Goal: Task Accomplishment & Management: Manage account settings

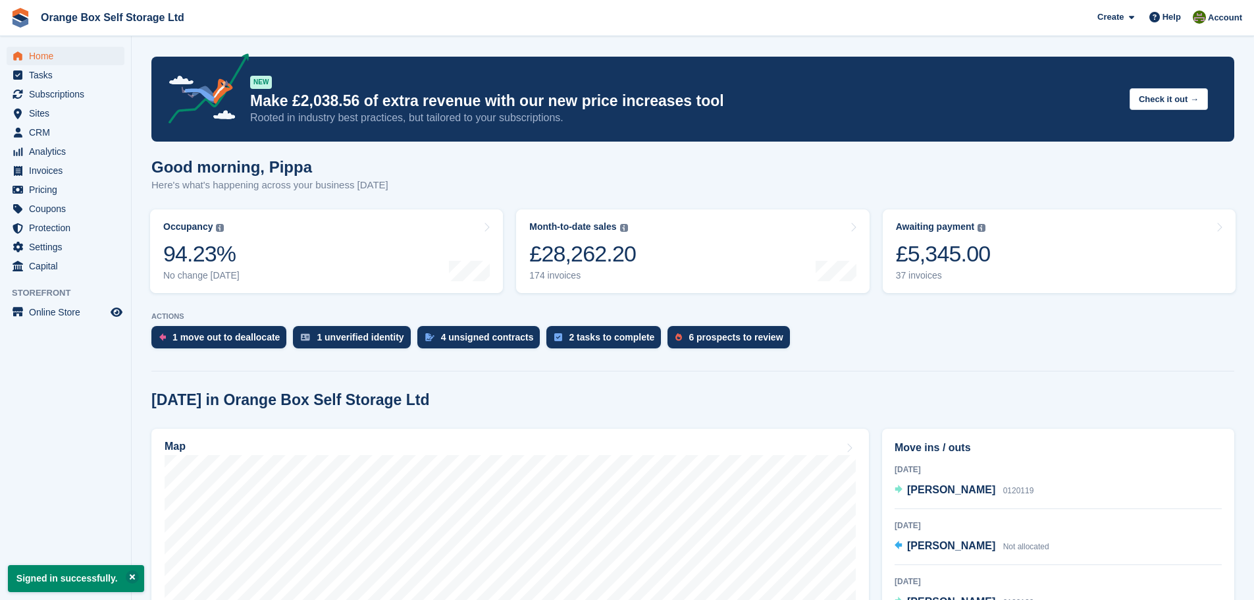
scroll to position [132, 0]
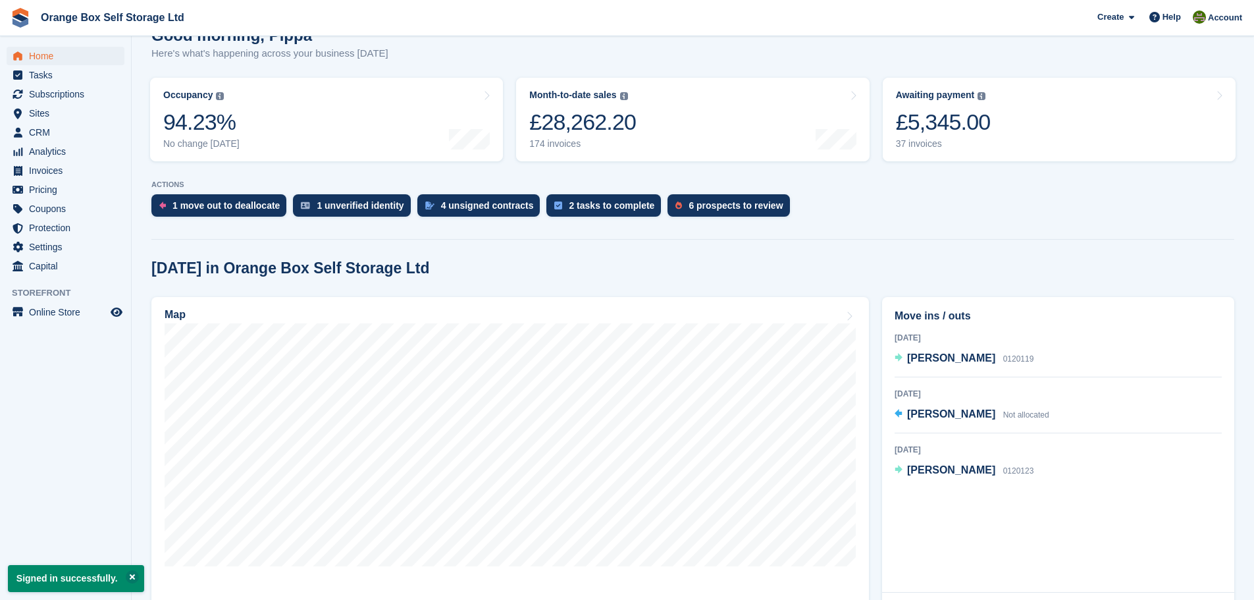
click at [226, 211] on div "1 move out to deallocate" at bounding box center [225, 205] width 107 height 11
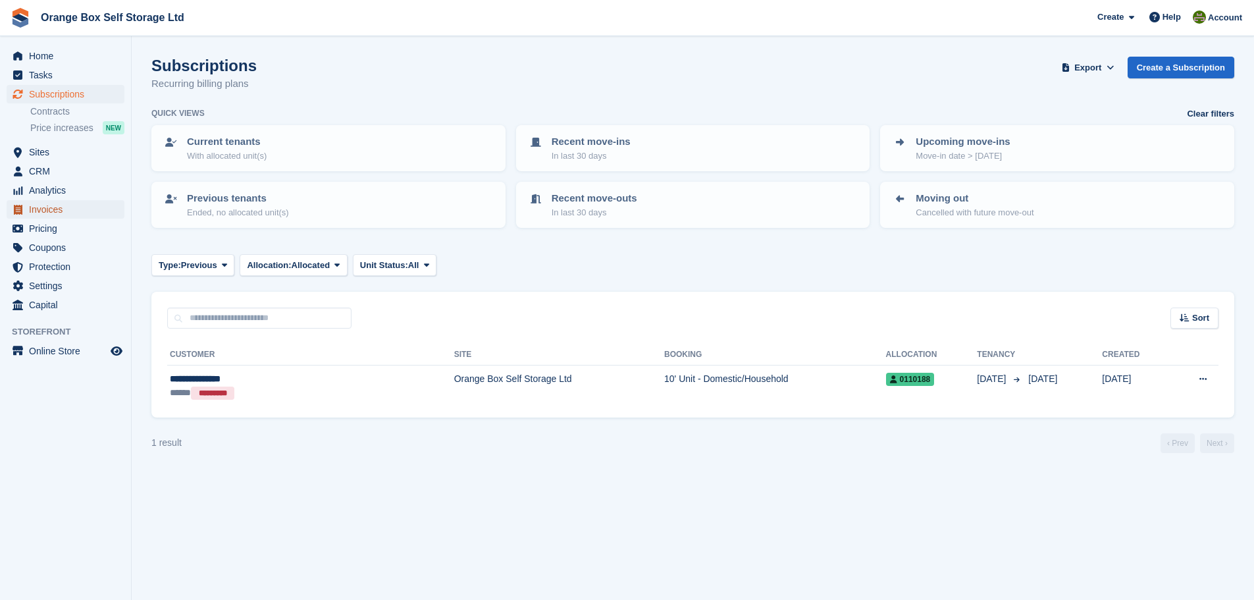
click at [59, 205] on span "Invoices" at bounding box center [68, 209] width 79 height 18
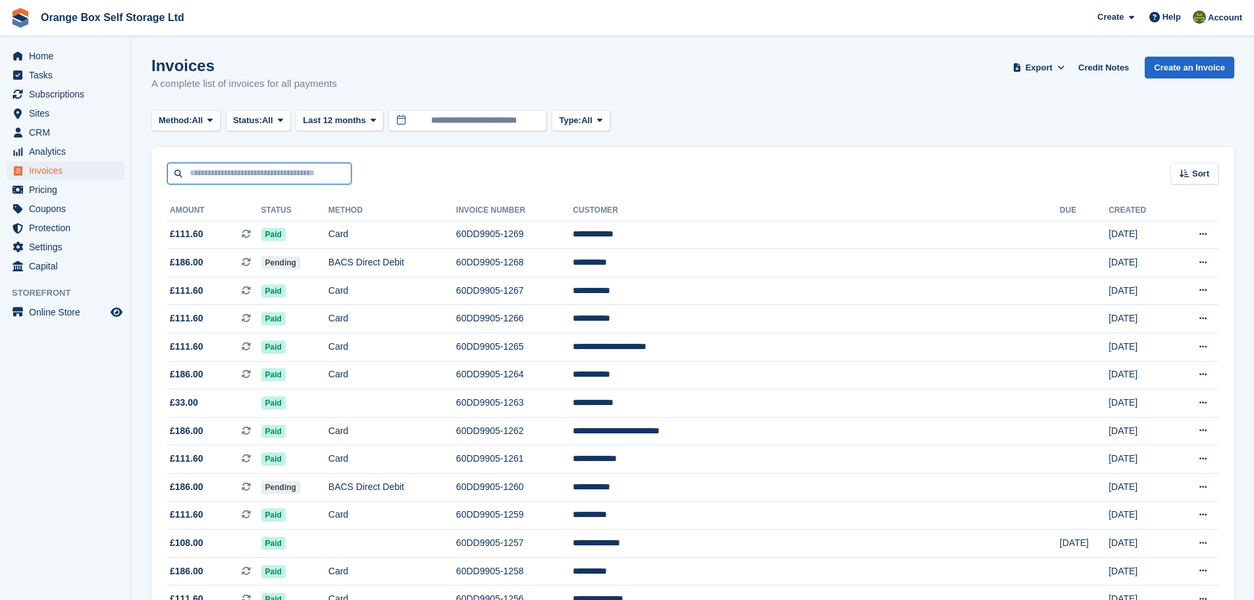
click at [230, 180] on input "text" at bounding box center [259, 174] width 184 height 22
type input "*****"
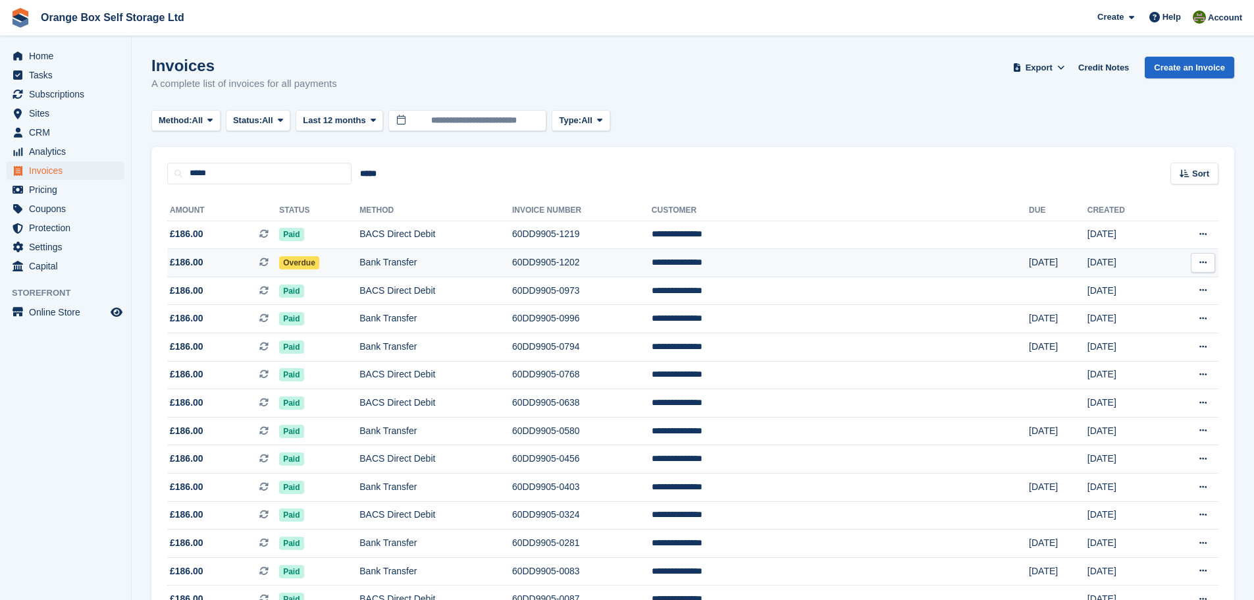
click at [438, 260] on td "Bank Transfer" at bounding box center [435, 263] width 153 height 28
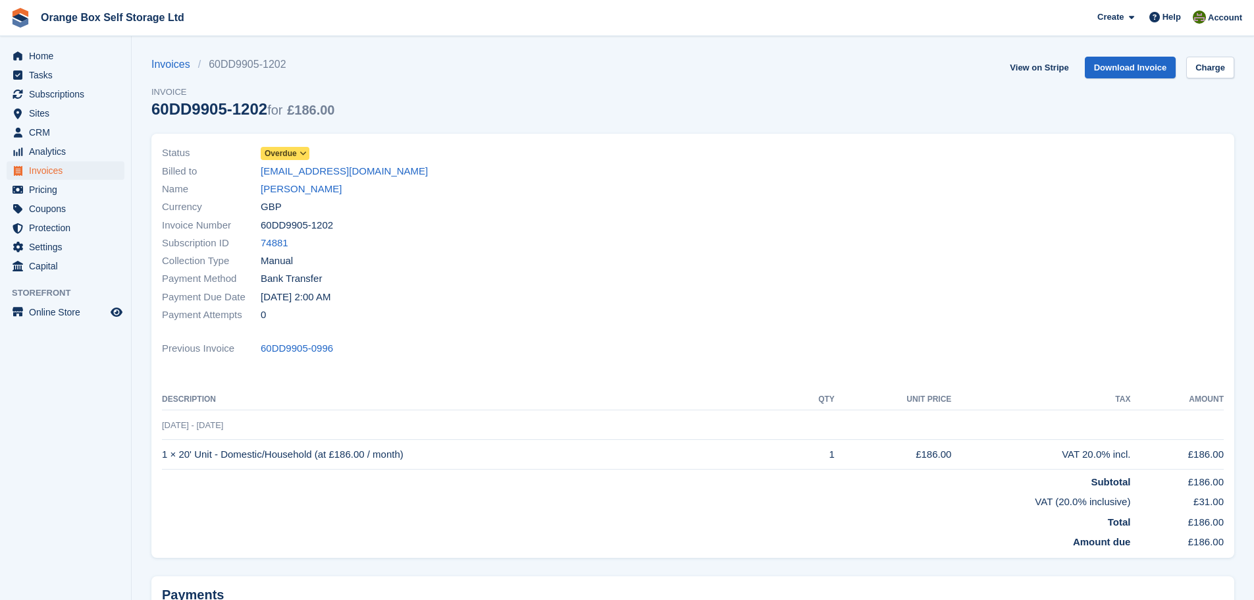
click at [291, 146] on link "Overdue" at bounding box center [285, 152] width 49 height 15
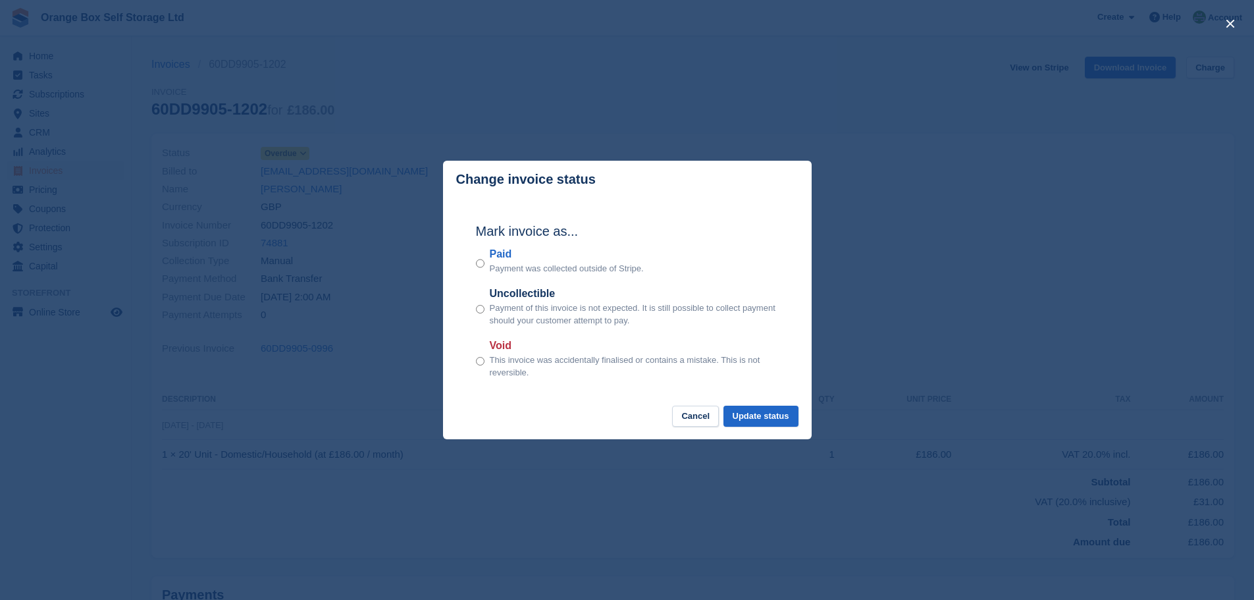
click at [495, 259] on label "Paid" at bounding box center [567, 254] width 154 height 16
click at [777, 417] on button "Update status" at bounding box center [760, 417] width 75 height 22
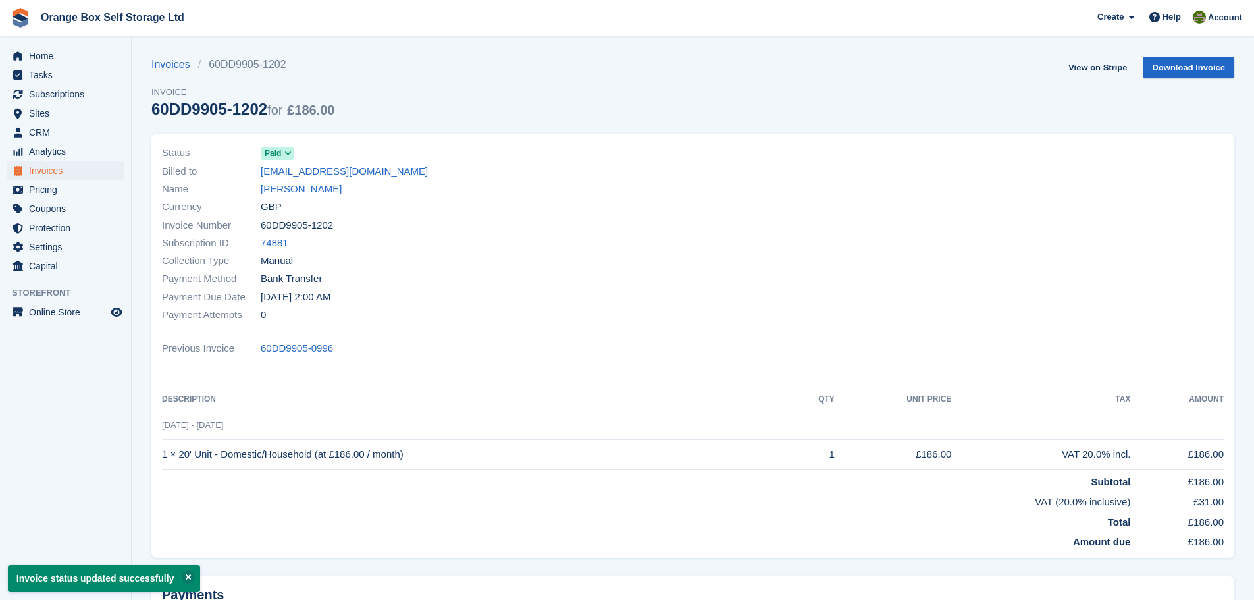
click at [181, 65] on link "Invoices" at bounding box center [174, 65] width 47 height 16
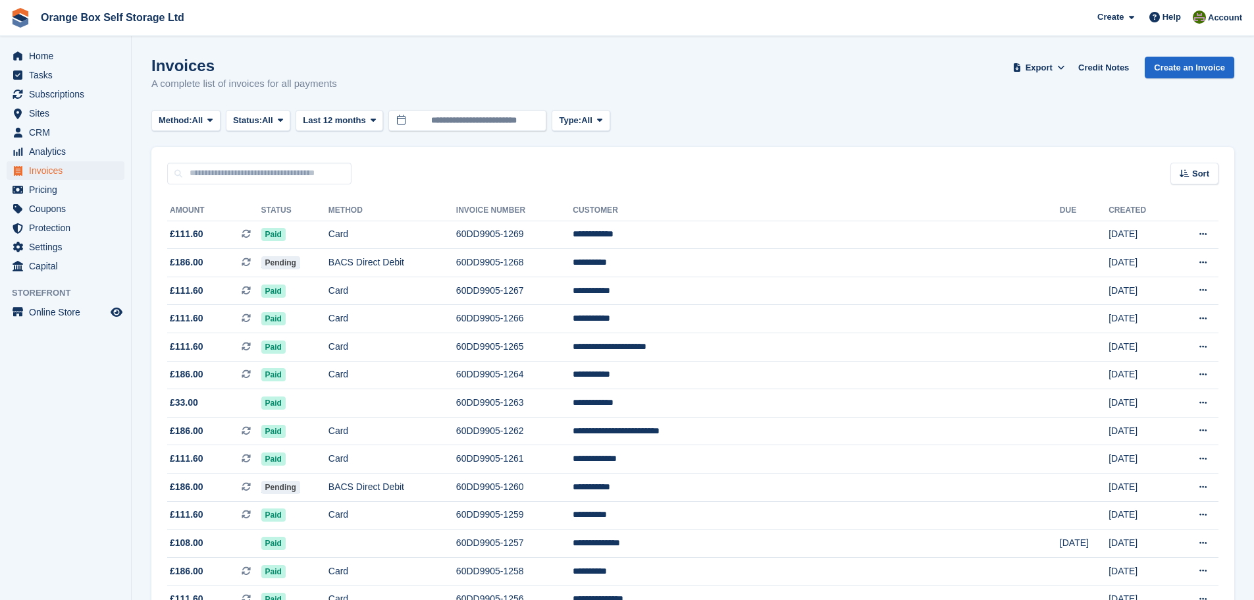
click at [238, 181] on input "text" at bounding box center [259, 174] width 184 height 22
type input "*****"
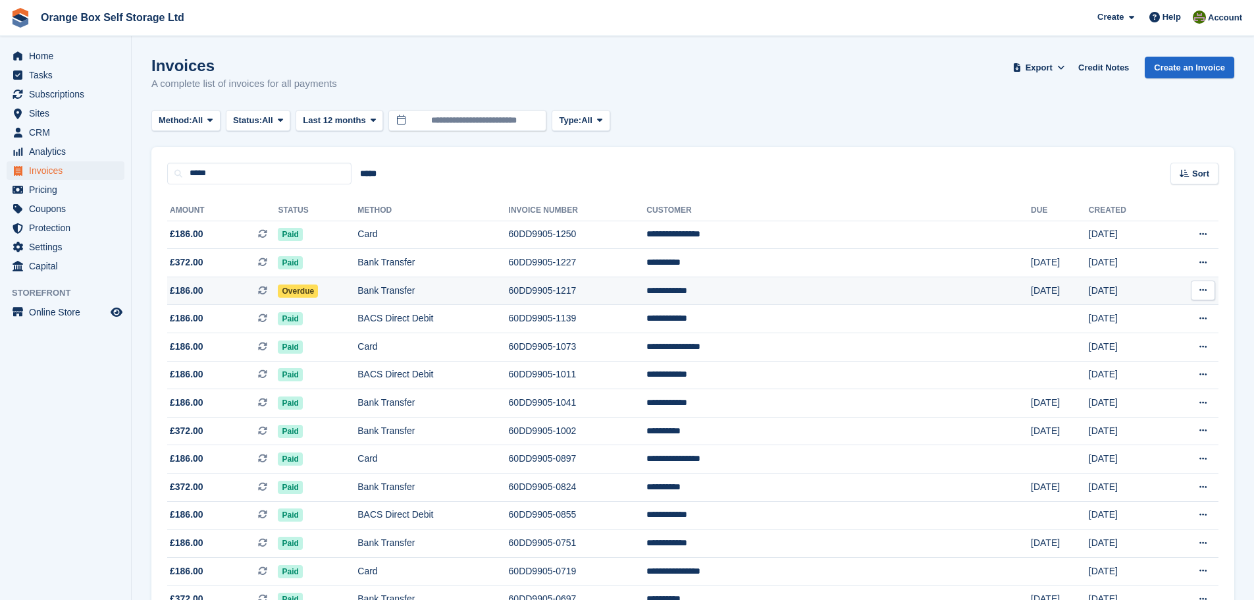
click at [357, 289] on td "Overdue" at bounding box center [318, 290] width 80 height 28
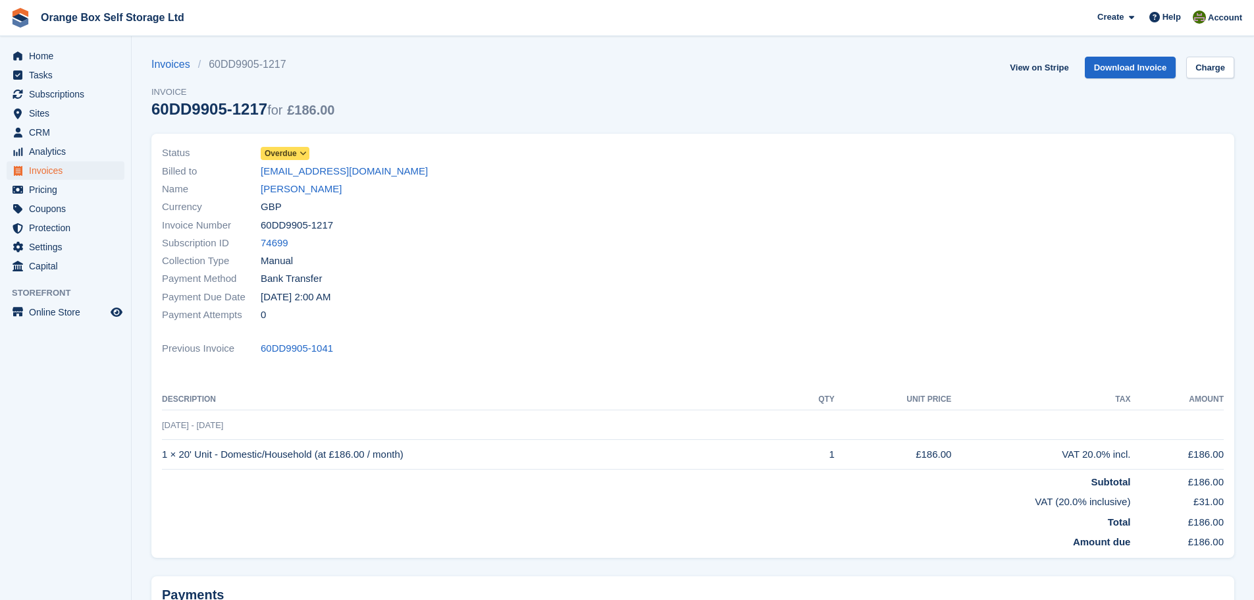
click at [292, 150] on span "Overdue" at bounding box center [281, 153] width 32 height 12
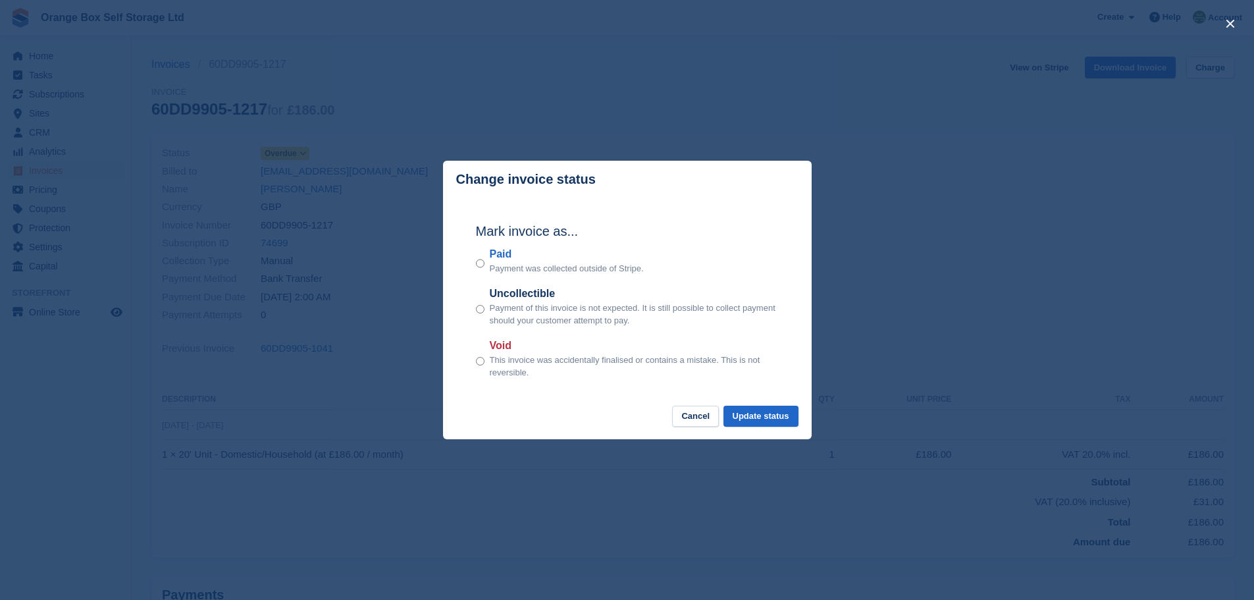
click at [507, 264] on p "Payment was collected outside of Stripe." at bounding box center [567, 268] width 154 height 13
drag, startPoint x: 789, startPoint y: 434, endPoint x: 770, endPoint y: 414, distance: 27.9
click at [773, 421] on footer "Cancel Update status" at bounding box center [627, 423] width 369 height 34
click at [770, 413] on button "Update status" at bounding box center [760, 417] width 75 height 22
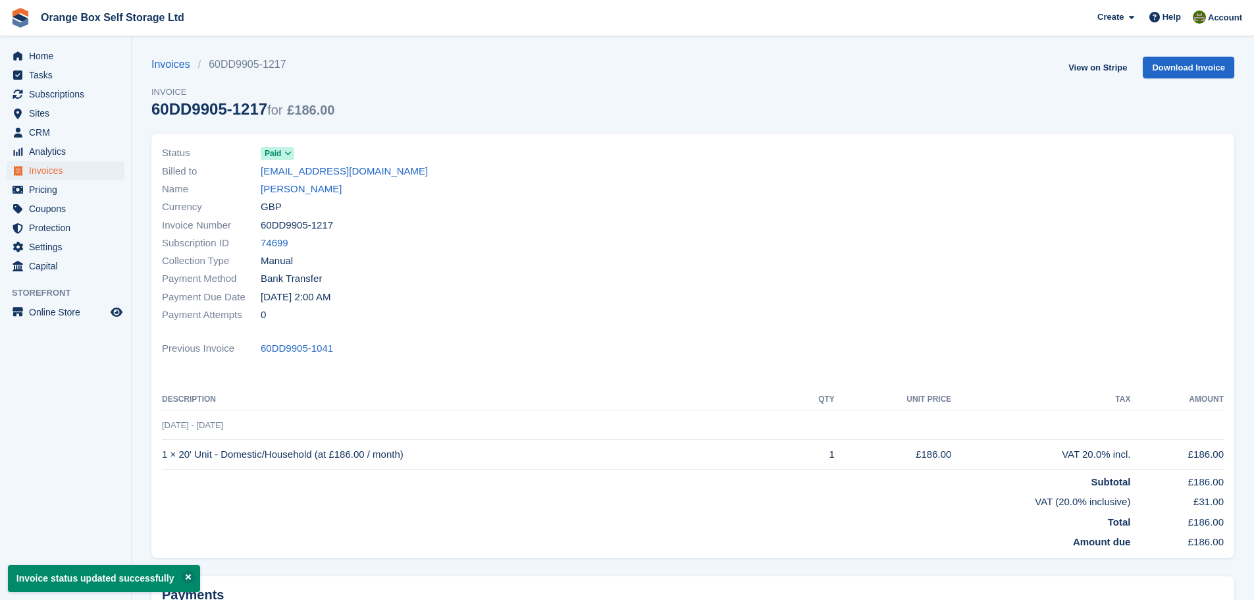
click at [179, 54] on section "Invoice status updated successfully Invoices 60DD9905-1217 Invoice 60DD9905-121…" at bounding box center [693, 370] width 1122 height 741
click at [174, 64] on link "Invoices" at bounding box center [174, 65] width 47 height 16
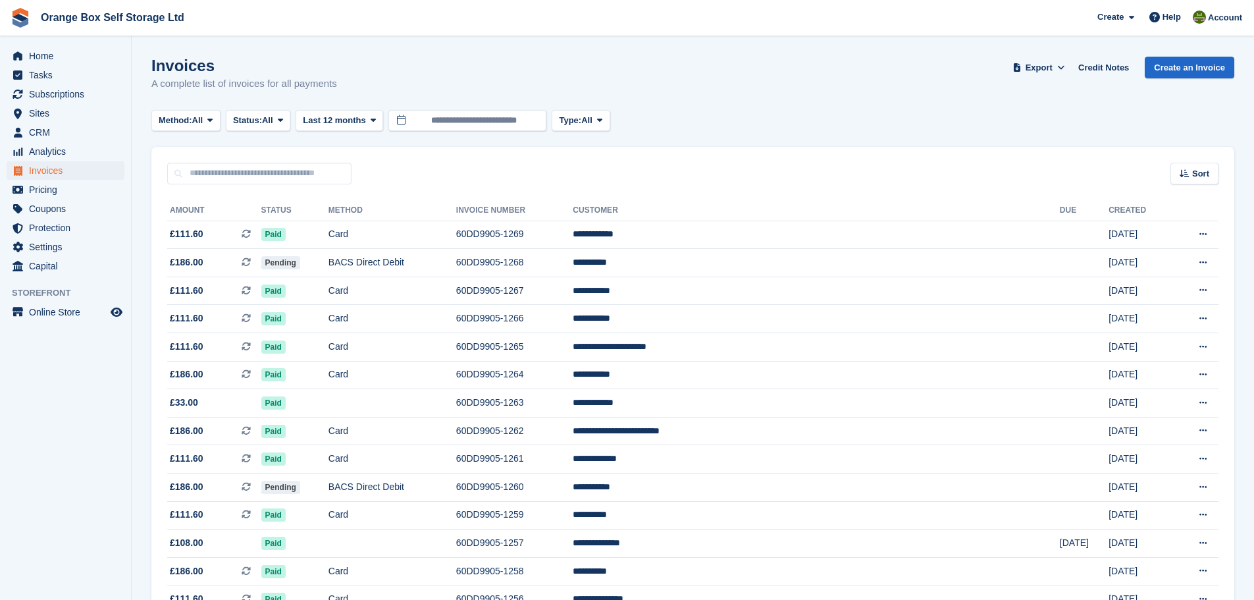
click at [271, 174] on input "text" at bounding box center [259, 174] width 184 height 22
click at [271, 165] on input "text" at bounding box center [259, 174] width 184 height 22
type input "***"
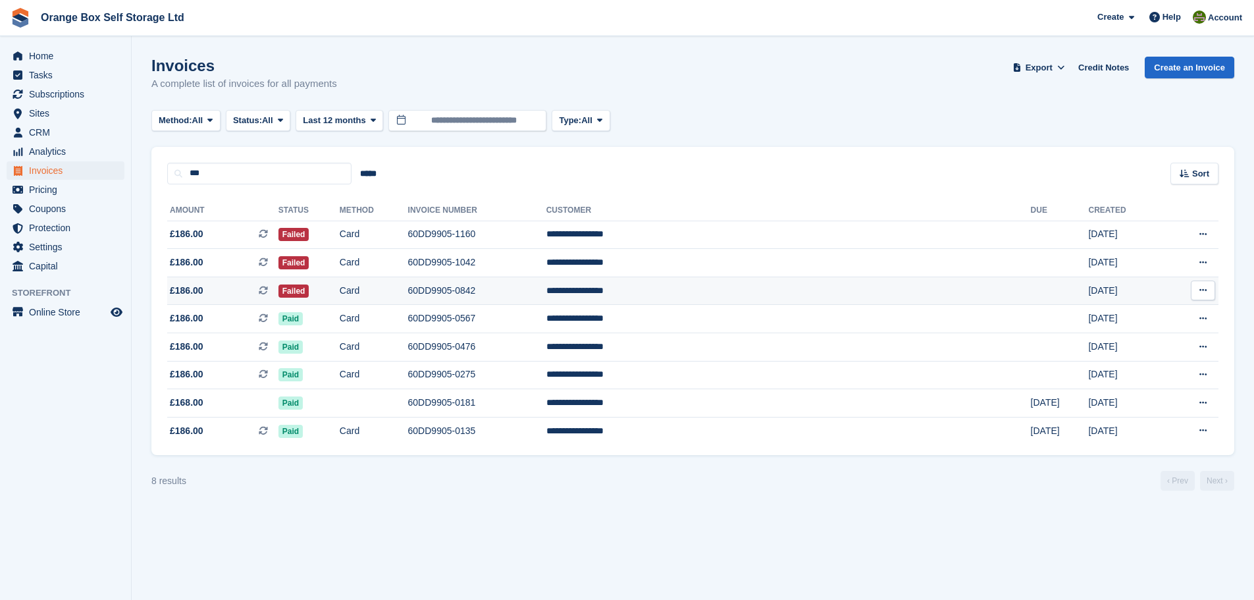
click at [542, 292] on td "60DD9905-0842" at bounding box center [477, 290] width 138 height 28
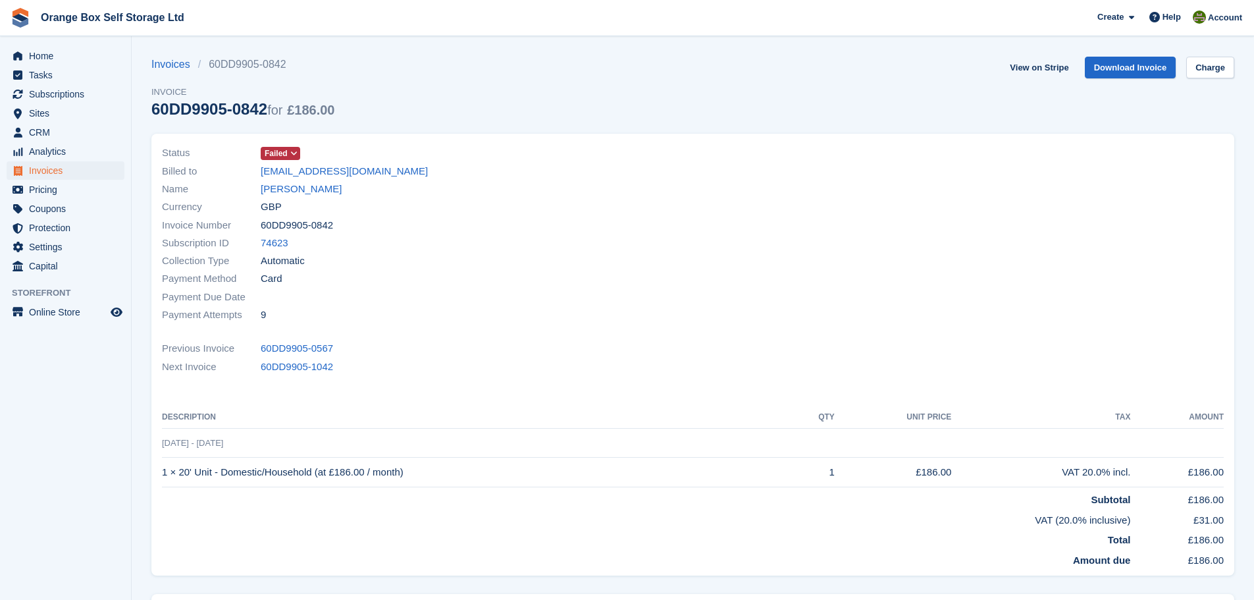
click at [267, 159] on span "Failed" at bounding box center [276, 153] width 23 height 12
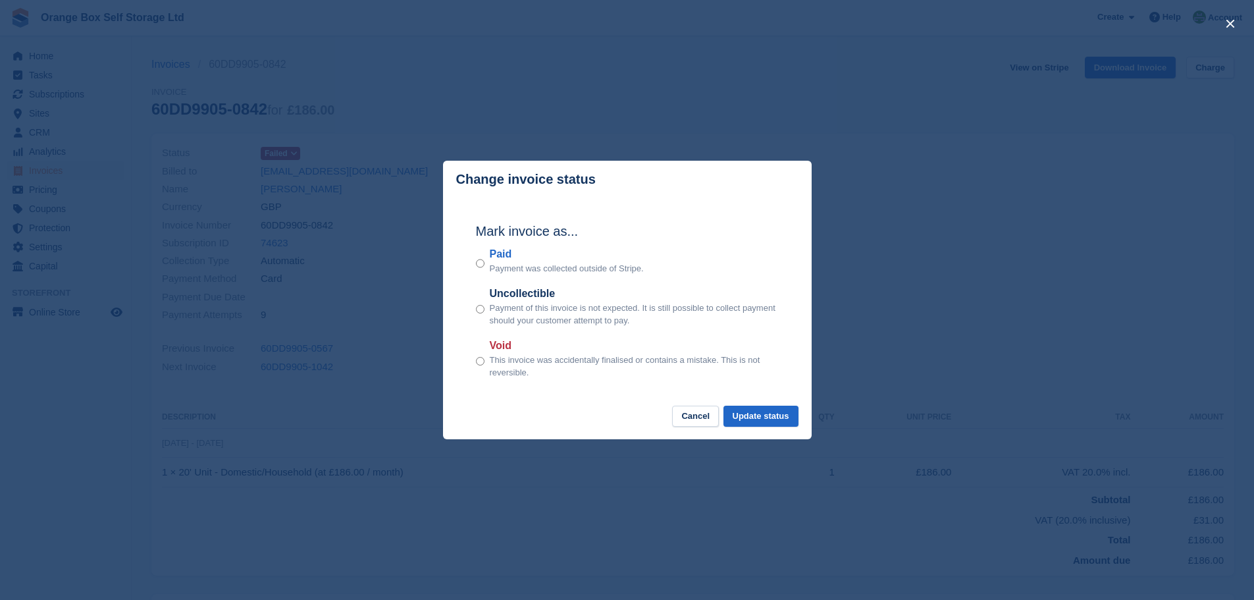
click at [498, 260] on label "Paid" at bounding box center [567, 254] width 154 height 16
click at [750, 416] on button "Update status" at bounding box center [760, 417] width 75 height 22
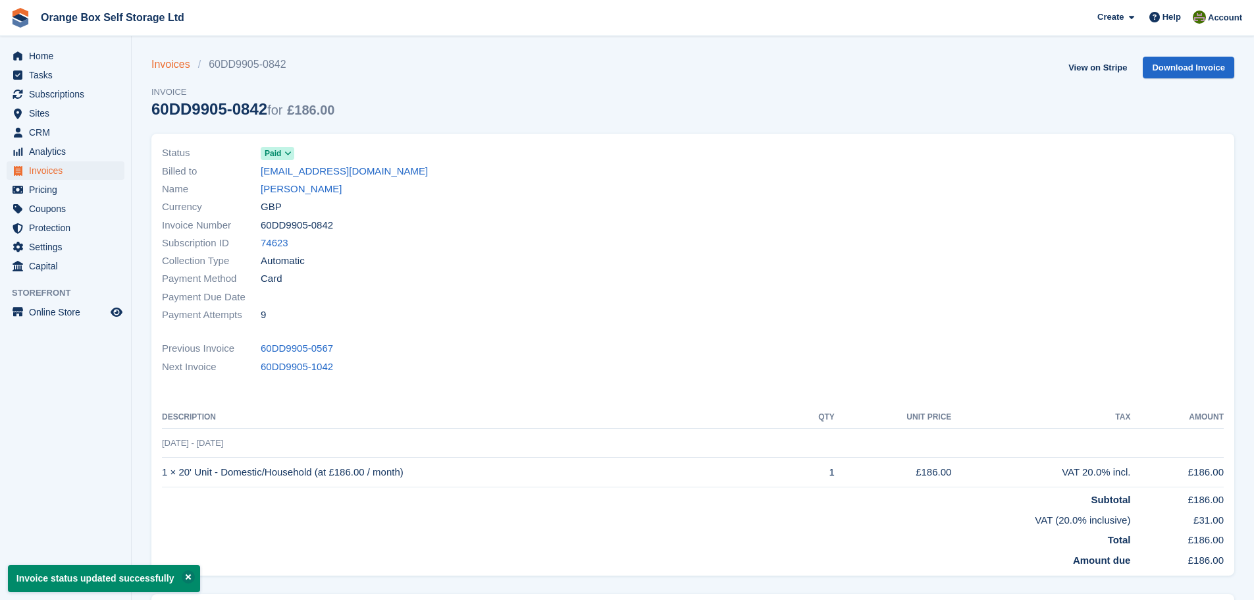
click at [171, 65] on link "Invoices" at bounding box center [174, 65] width 47 height 16
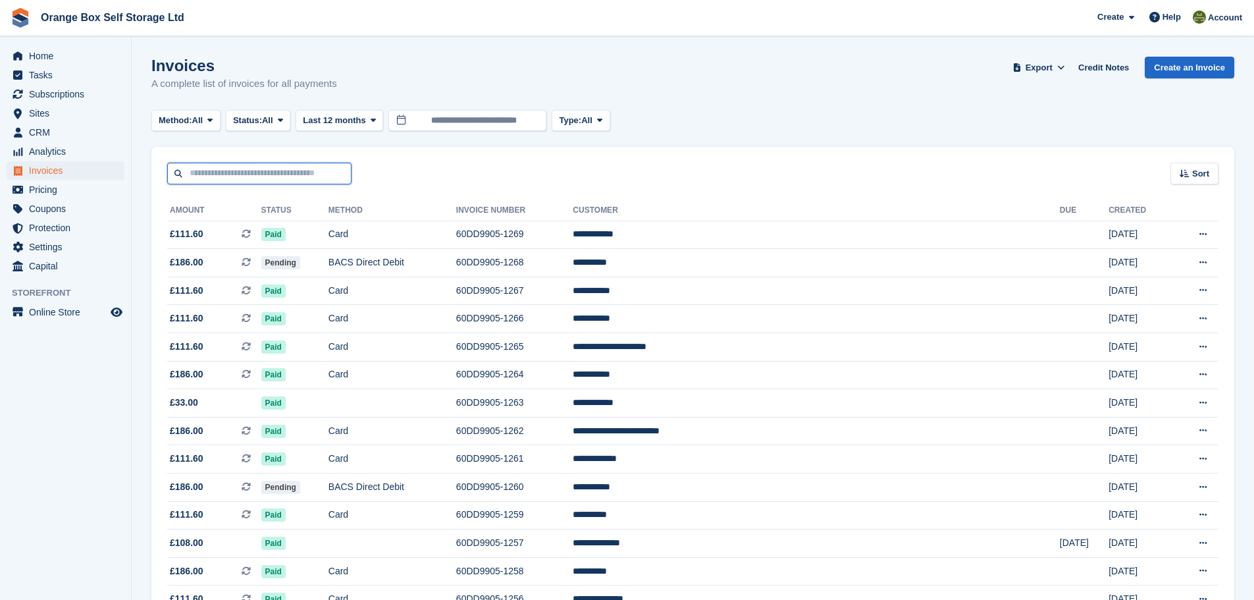
click at [300, 177] on input "text" at bounding box center [259, 174] width 184 height 22
click at [573, 240] on td "60DD9905-1269" at bounding box center [514, 235] width 117 height 28
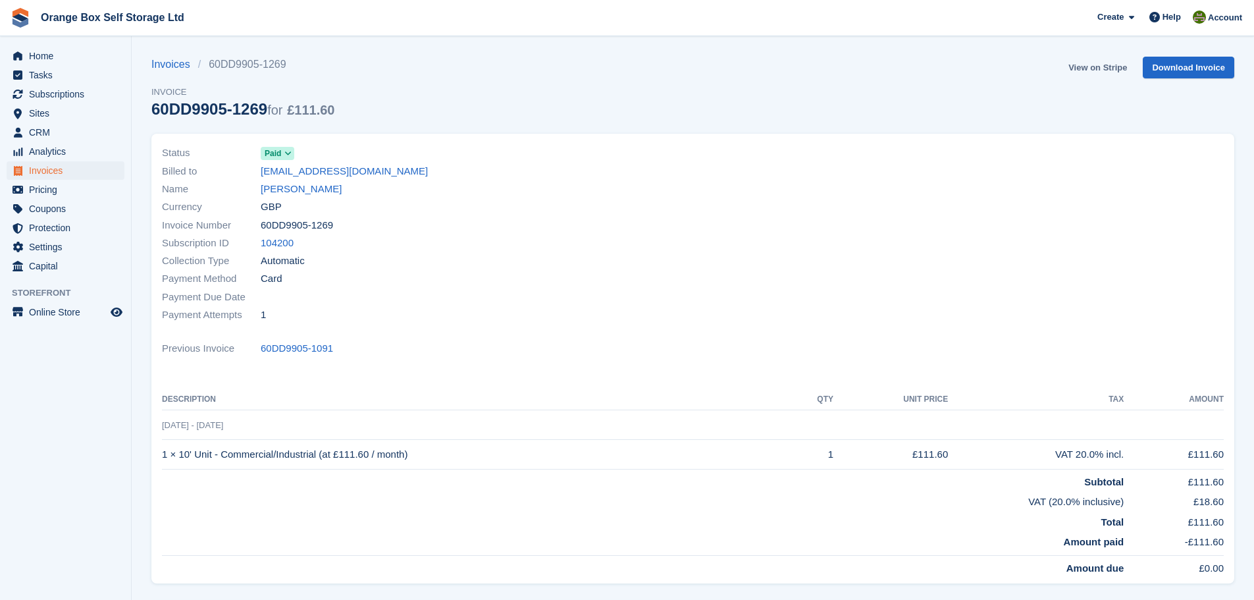
click at [1113, 65] on link "View on Stripe" at bounding box center [1097, 68] width 69 height 22
click at [32, 172] on span "Invoices" at bounding box center [68, 170] width 79 height 18
